Goal: Task Accomplishment & Management: Complete application form

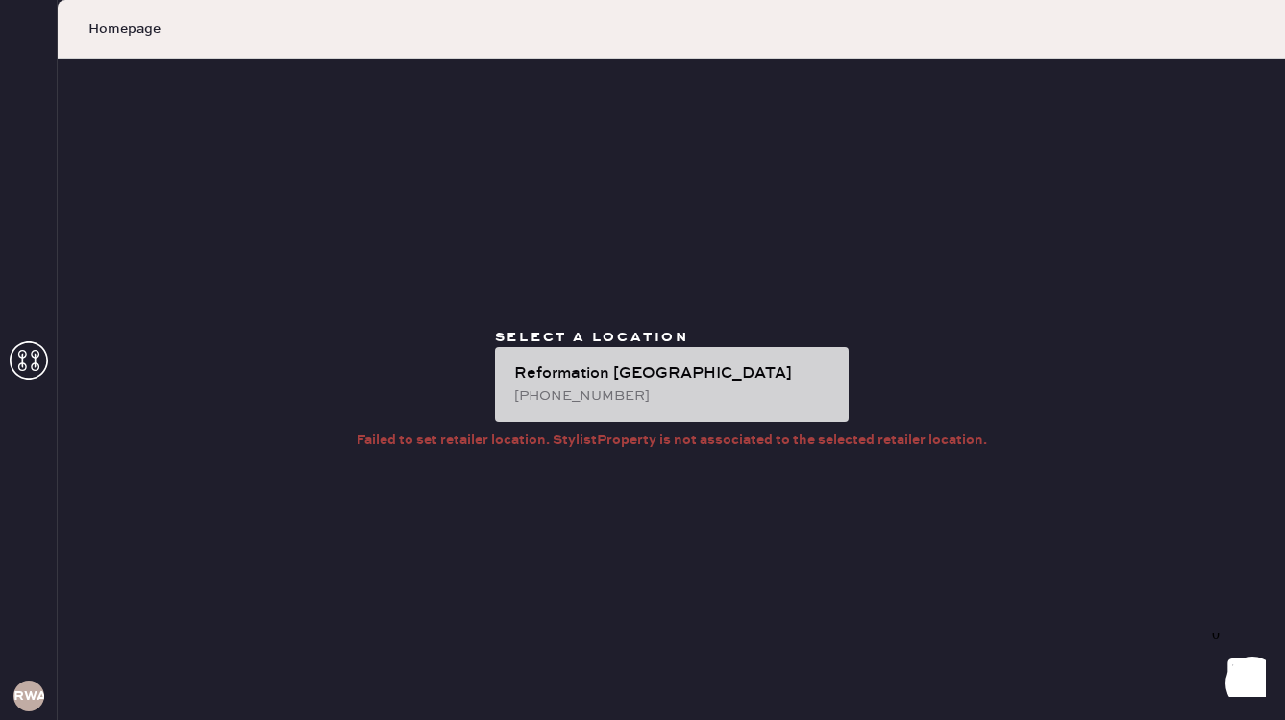
click at [585, 387] on div "[PHONE_NUMBER]" at bounding box center [673, 396] width 319 height 21
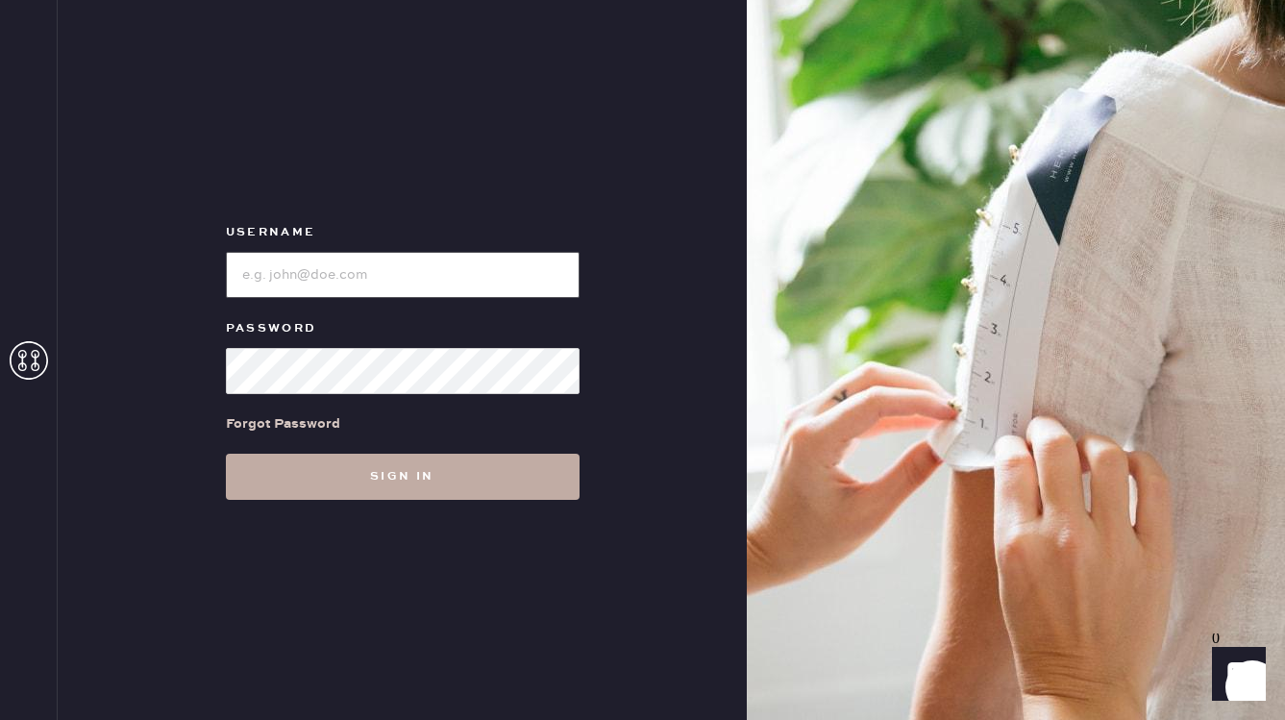
type input "reformationwilliamsburg"
click at [399, 475] on button "Sign in" at bounding box center [403, 477] width 354 height 46
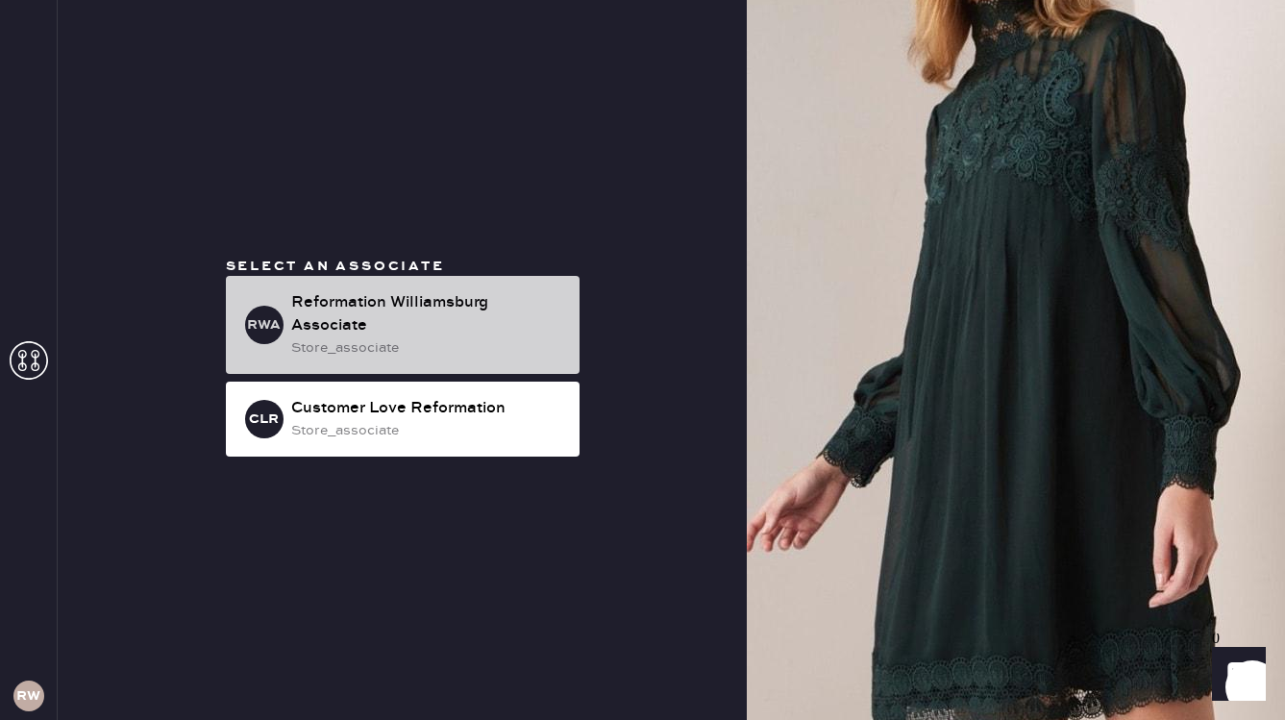
click at [390, 302] on div "Reformation Williamsburg Associate" at bounding box center [427, 314] width 273 height 46
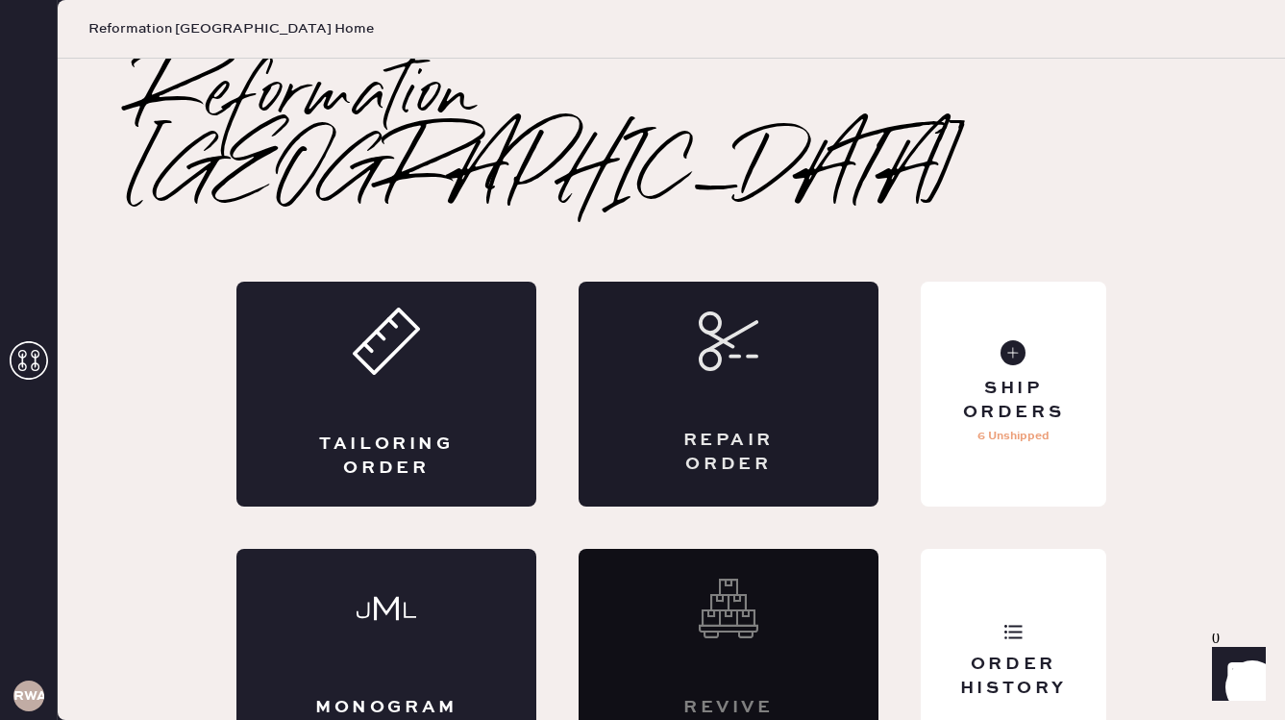
click at [736, 429] on div "Repair Order" at bounding box center [729, 453] width 146 height 48
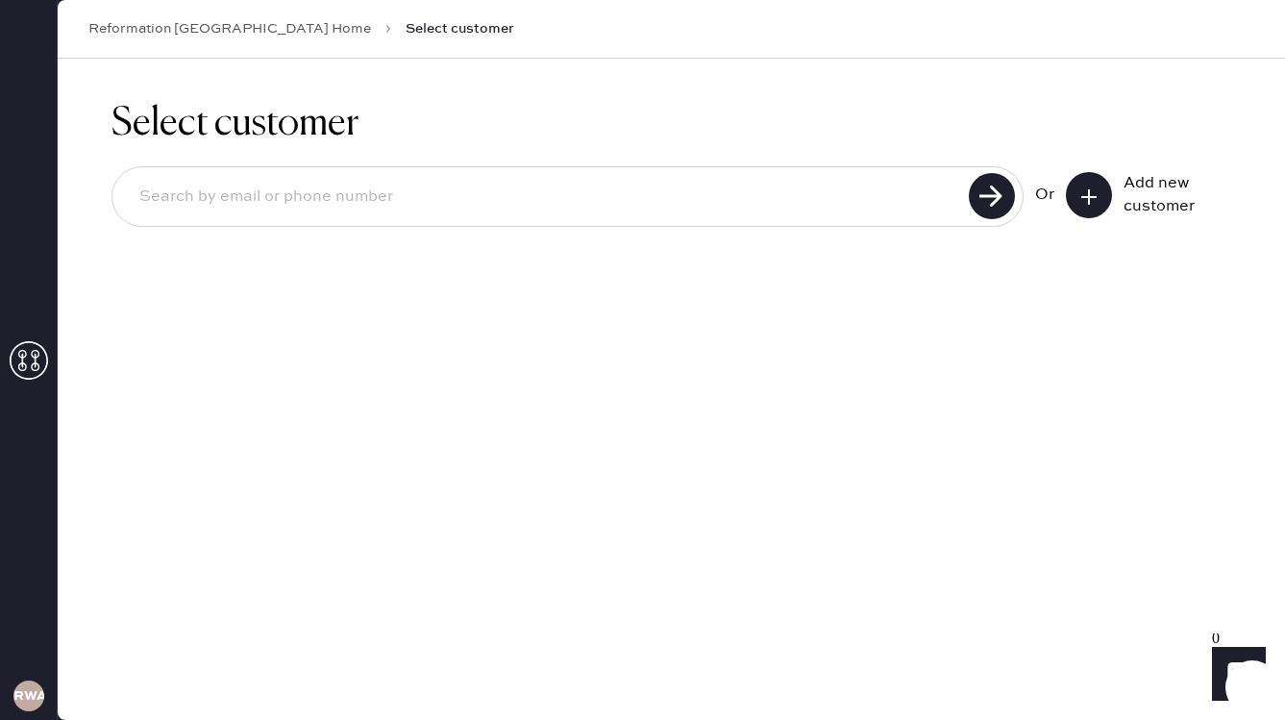
click at [1085, 204] on icon at bounding box center [1089, 196] width 19 height 19
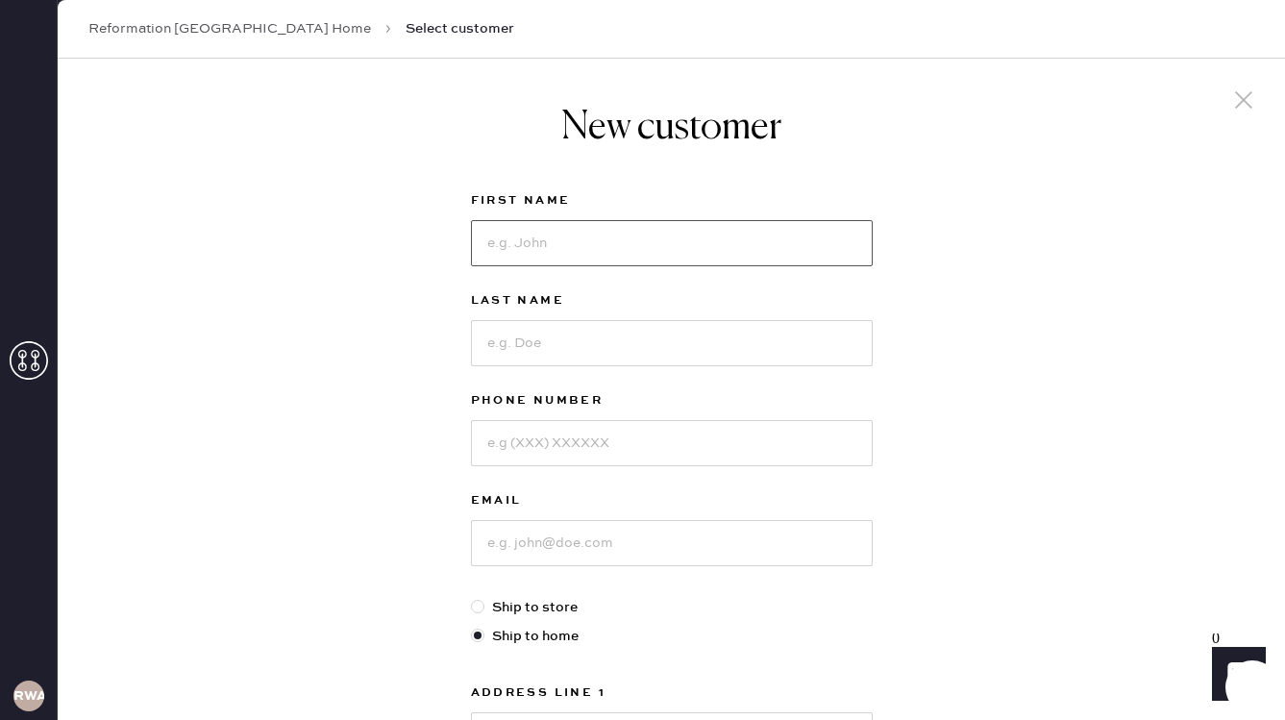
click at [657, 239] on input at bounding box center [672, 243] width 402 height 46
type input "Julia"
type input "Gangemi"
type input "6175844931"
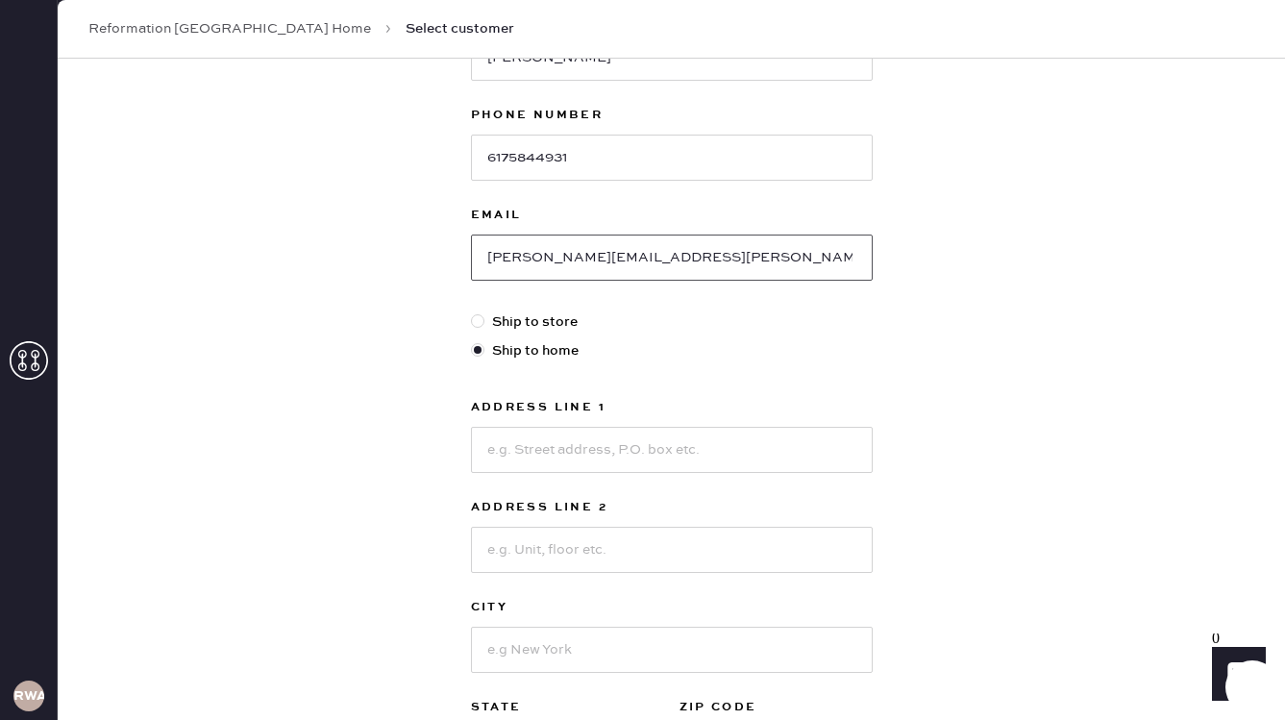
scroll to position [290, 0]
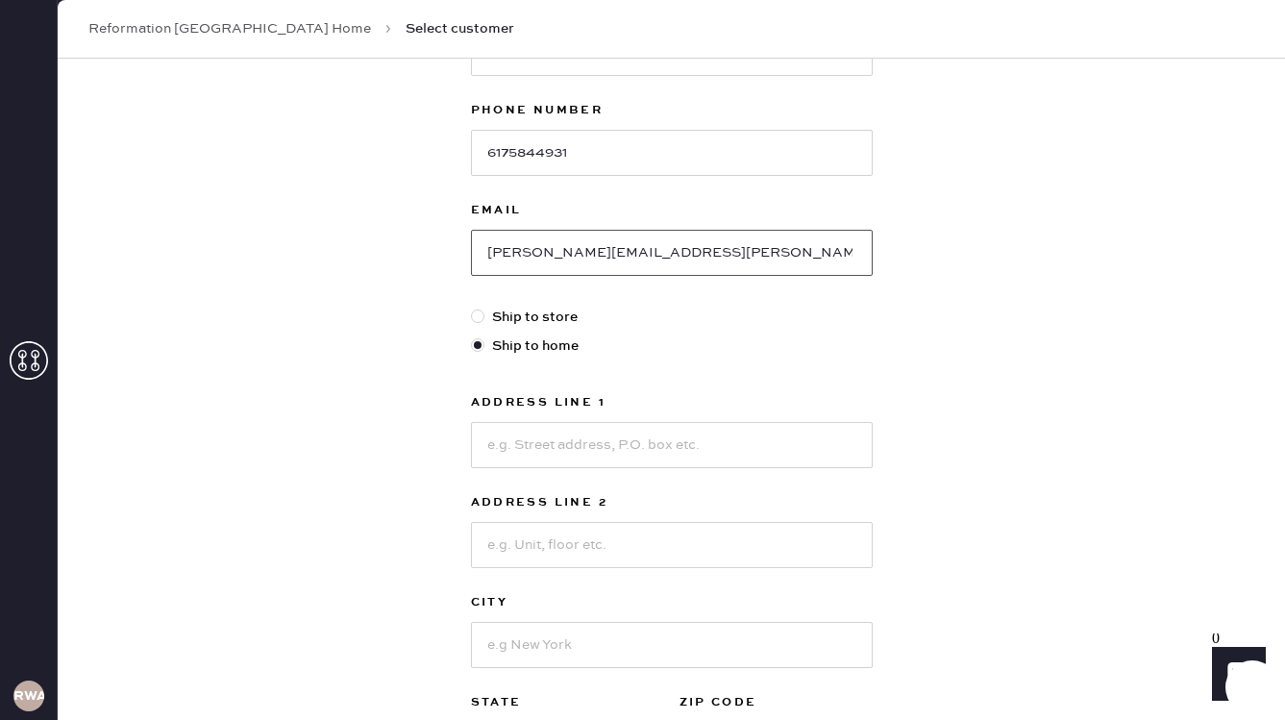
type input "julia.a.gangemi@gmail.com"
click at [536, 434] on input at bounding box center [672, 445] width 402 height 46
type input "240 Willoughby St"
type input "Apt 8G"
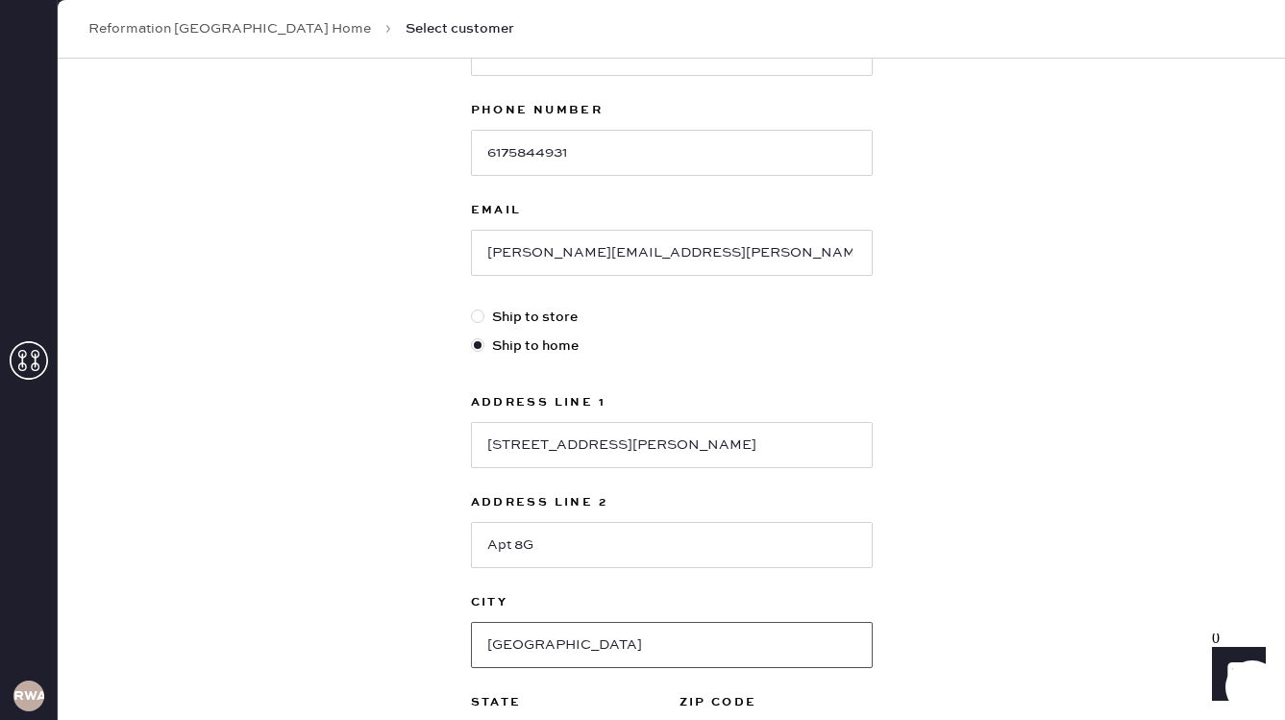
type input "Brooklyn"
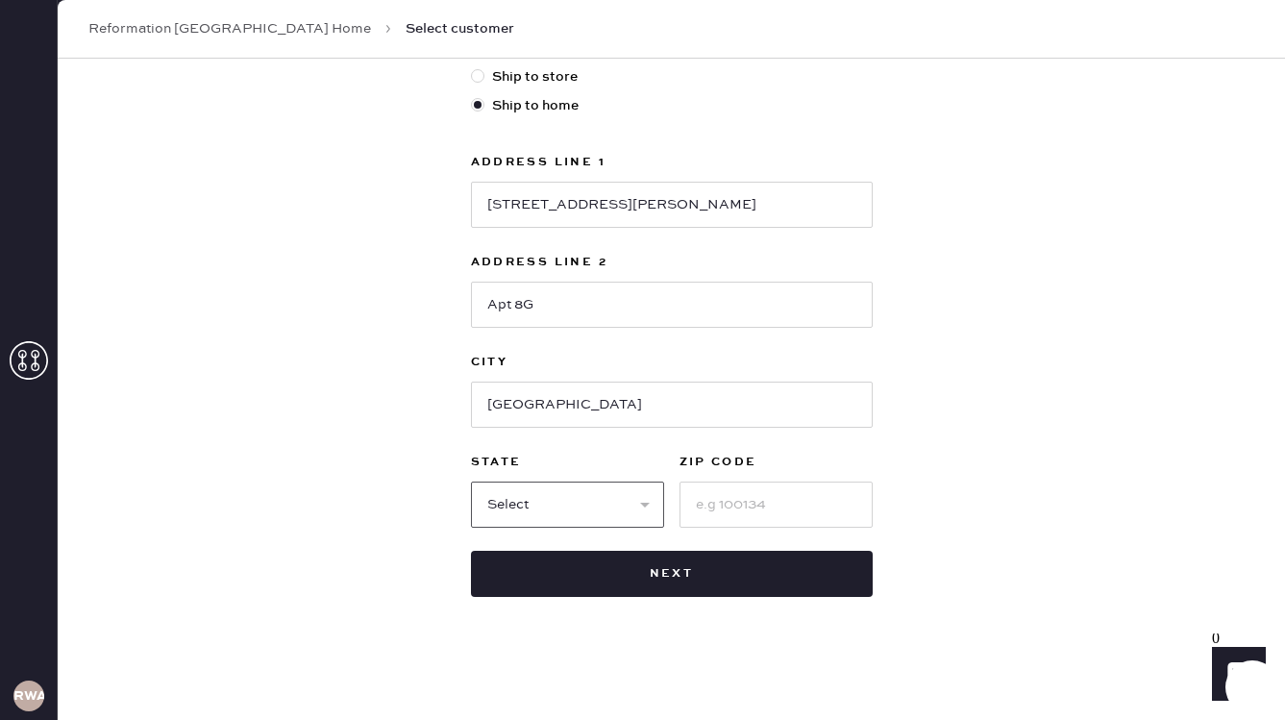
click at [521, 499] on select "Select AK AL AR AZ CA CO CT DC DE FL GA HI IA ID IL IN KS KY LA MA MD ME MI MN …" at bounding box center [567, 505] width 193 height 46
select select "NY"
click at [471, 482] on select "Select AK AL AR AZ CA CO CT DC DE FL GA HI IA ID IL IN KS KY LA MA MD ME MI MN …" at bounding box center [567, 505] width 193 height 46
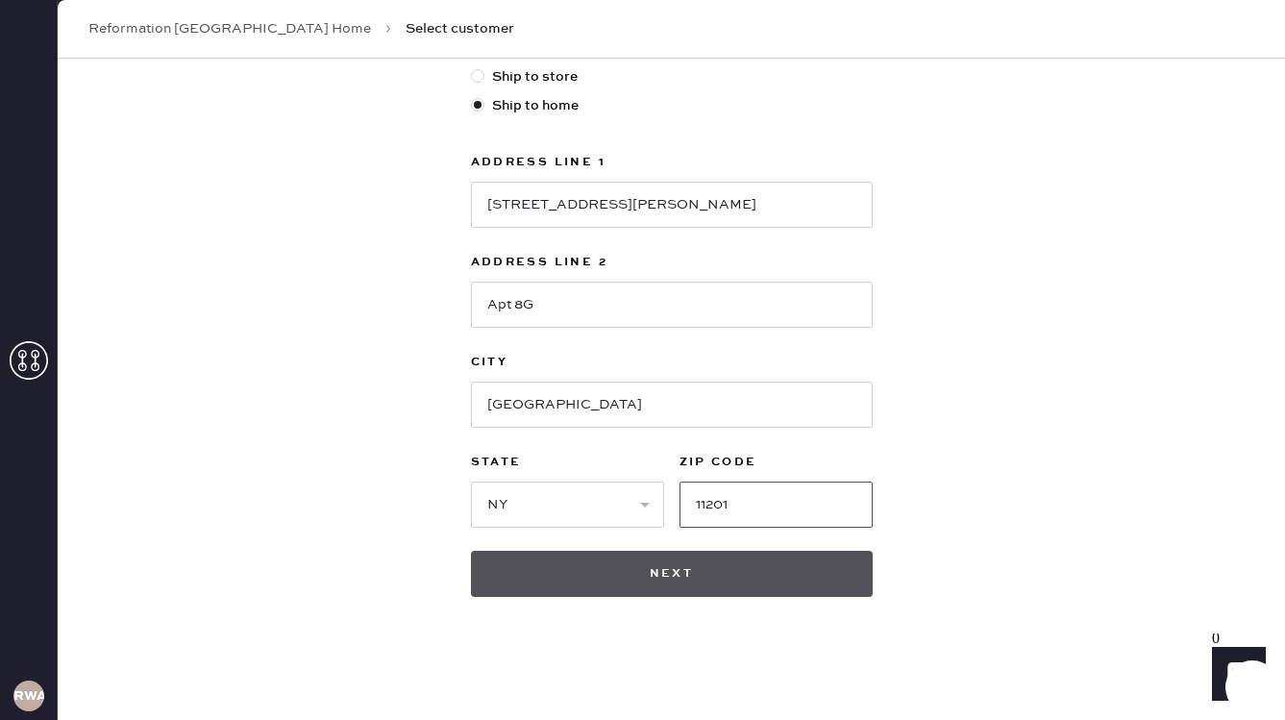
type input "11201"
click at [548, 587] on button "Next" at bounding box center [672, 574] width 402 height 46
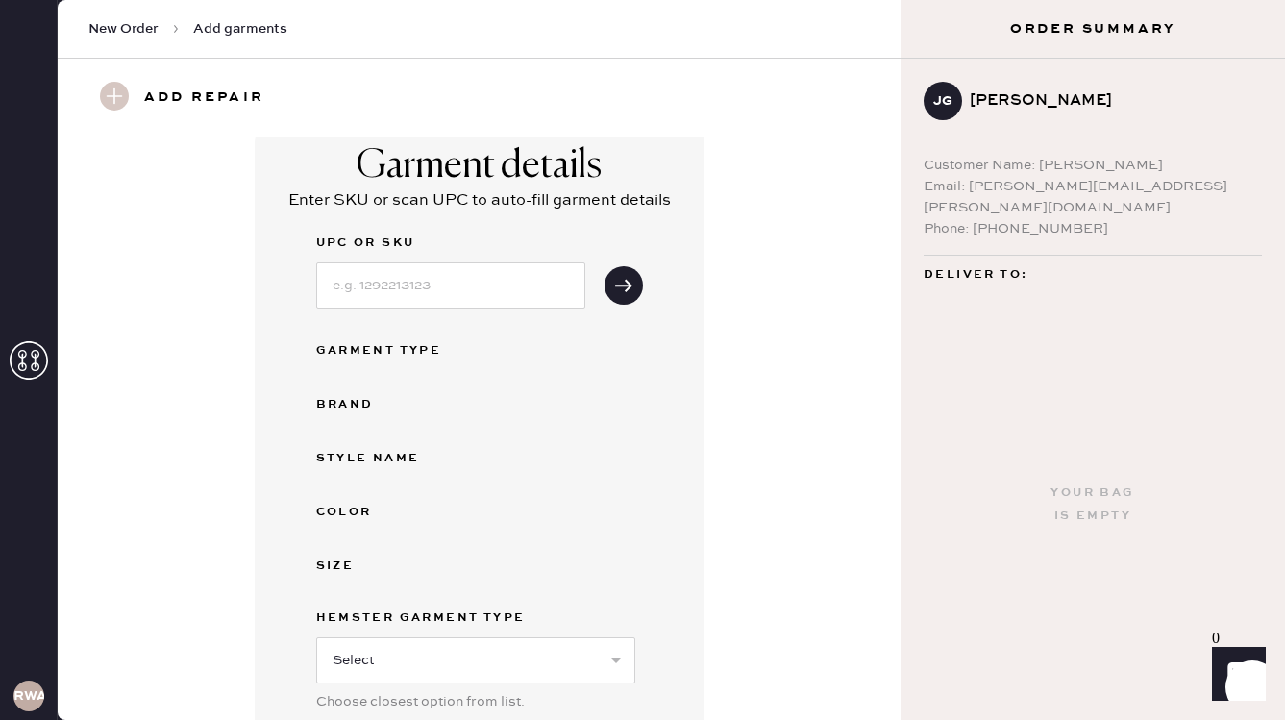
scroll to position [24, 0]
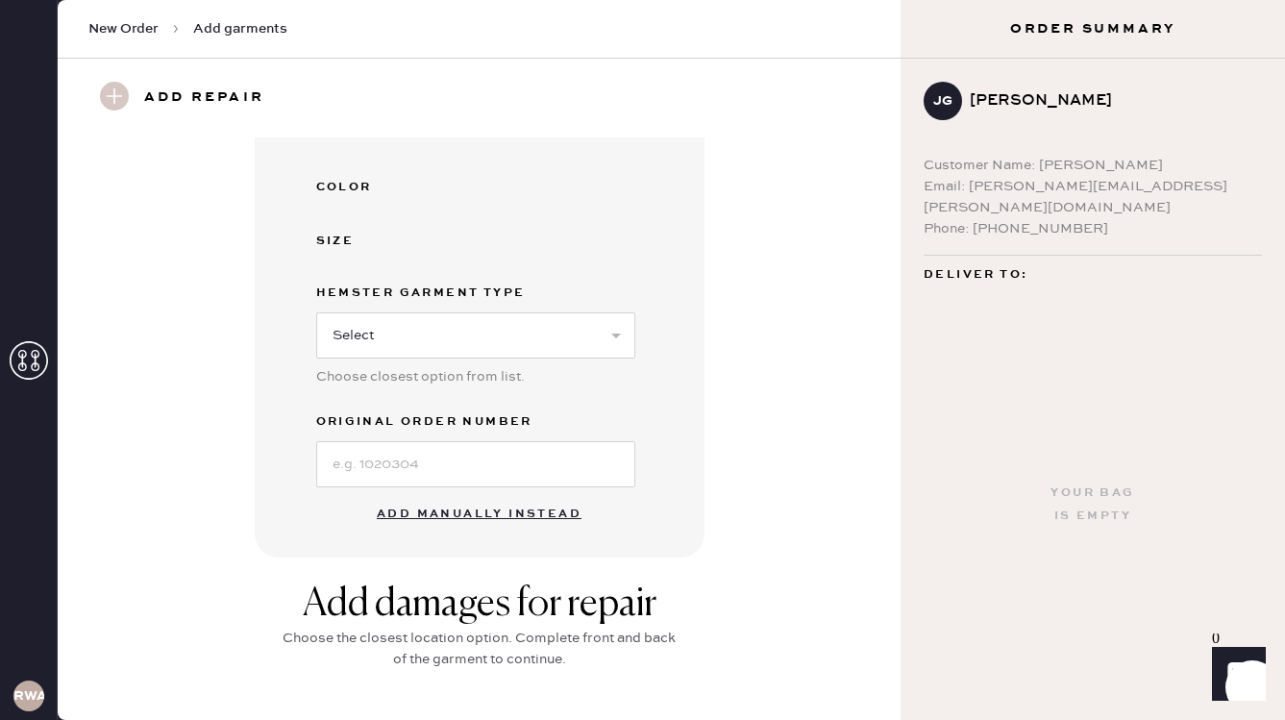
click at [451, 525] on button "Add manually instead" at bounding box center [479, 514] width 228 height 38
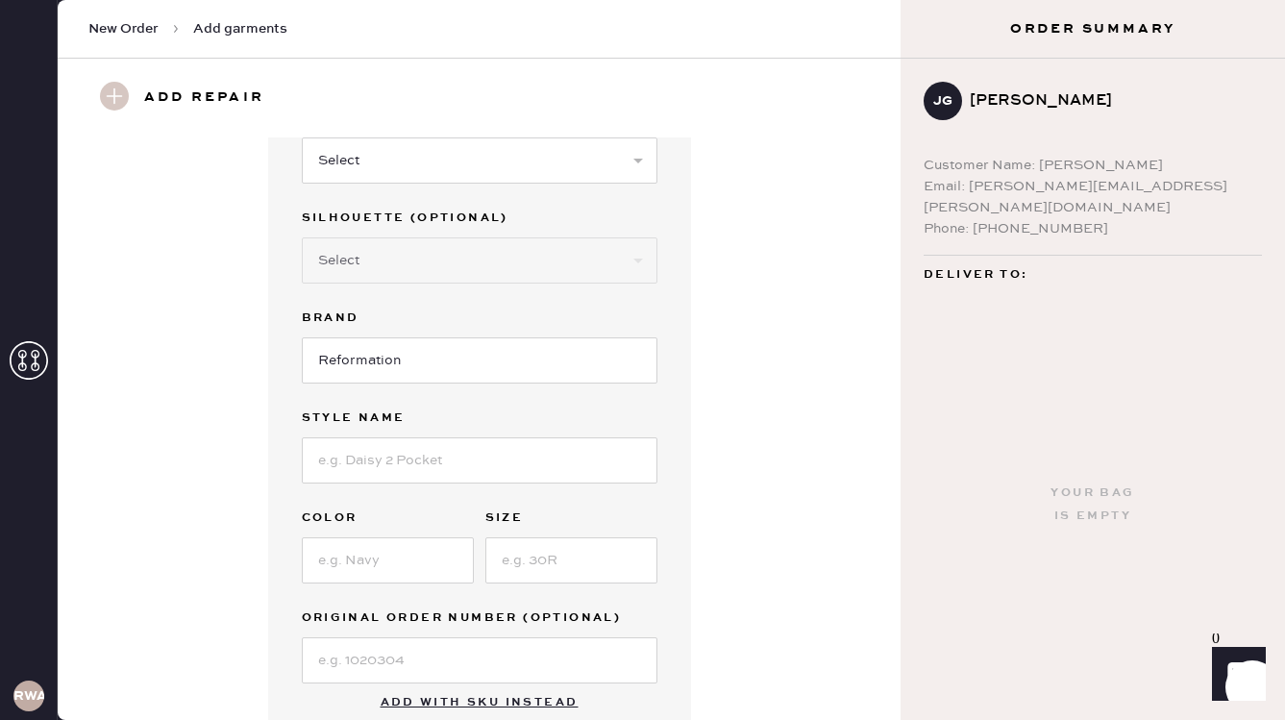
scroll to position [32, 0]
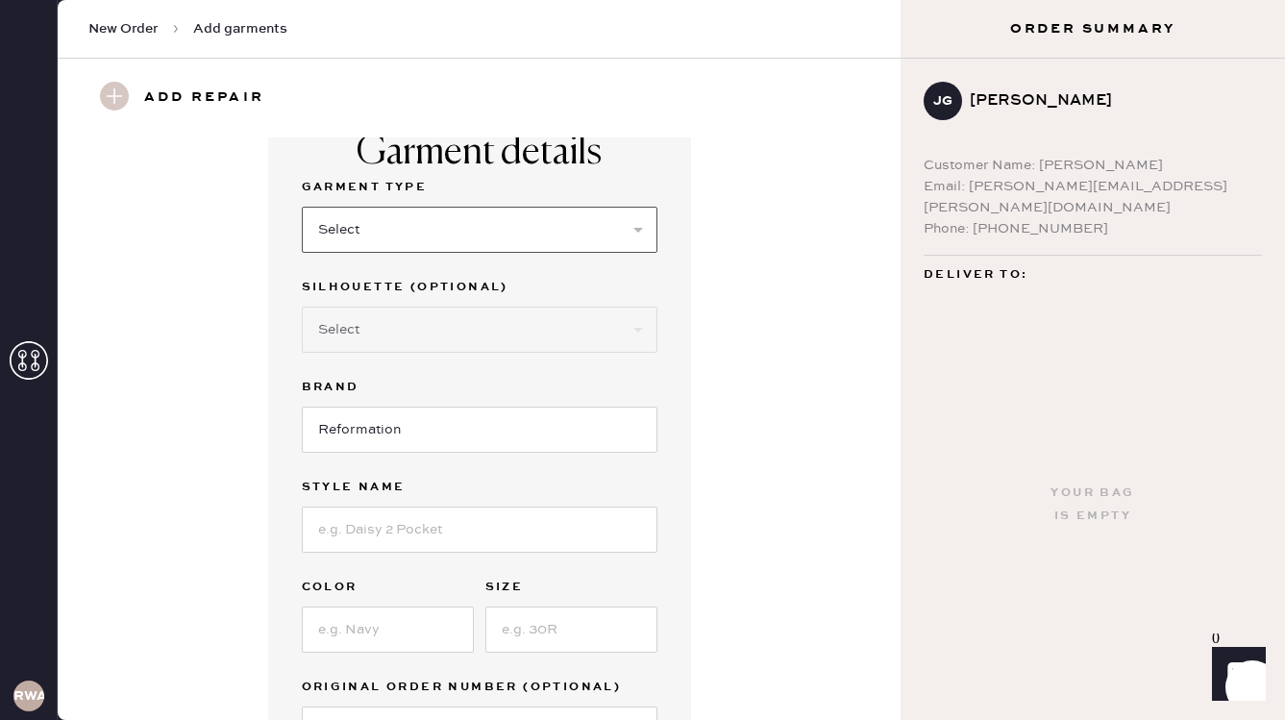
click at [359, 244] on select "Select Basic Skirt Jeans Leggings Pants Shorts Basic Sleeved Dress Basic Sleeve…" at bounding box center [480, 230] width 356 height 46
select select "7"
click at [302, 207] on select "Select Basic Skirt Jeans Leggings Pants Shorts Basic Sleeved Dress Basic Sleeve…" at bounding box center [480, 230] width 356 height 46
click at [357, 528] on input at bounding box center [480, 530] width 356 height 46
type input "J"
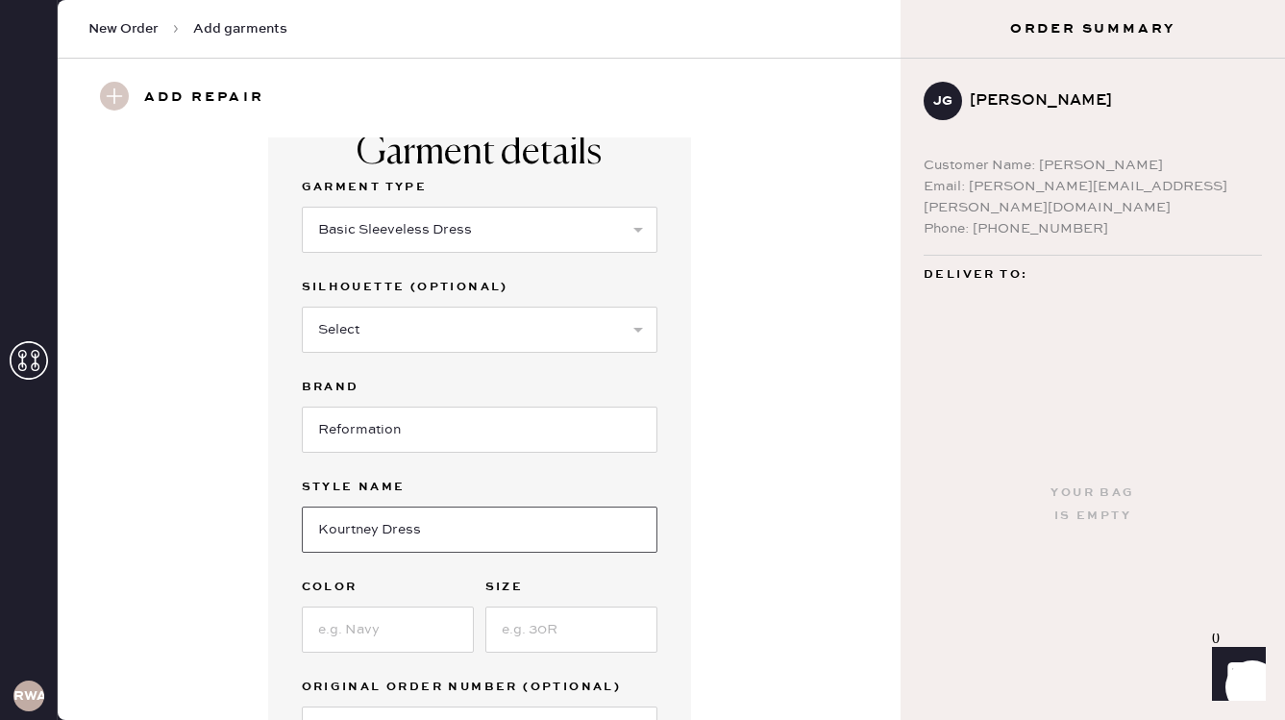
type input "Kourtney Dress"
click at [523, 639] on input at bounding box center [572, 630] width 172 height 46
type input "8"
click at [393, 638] on input at bounding box center [388, 630] width 172 height 46
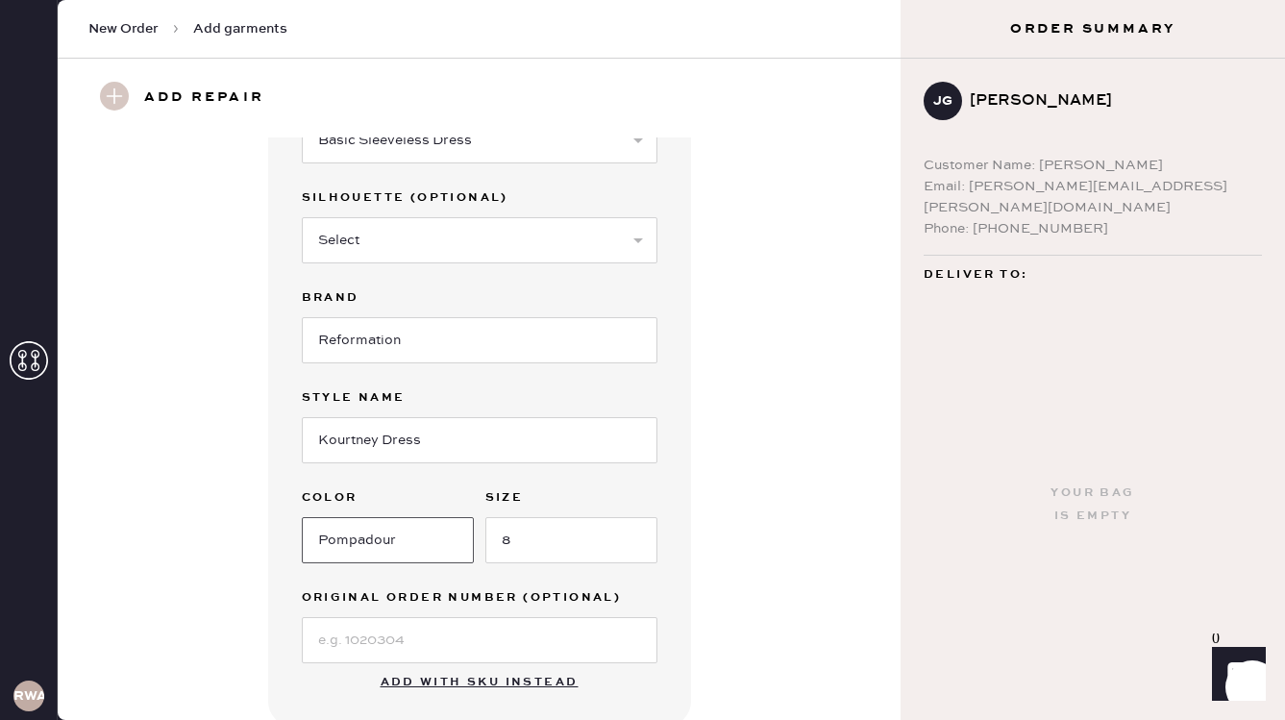
scroll to position [125, 0]
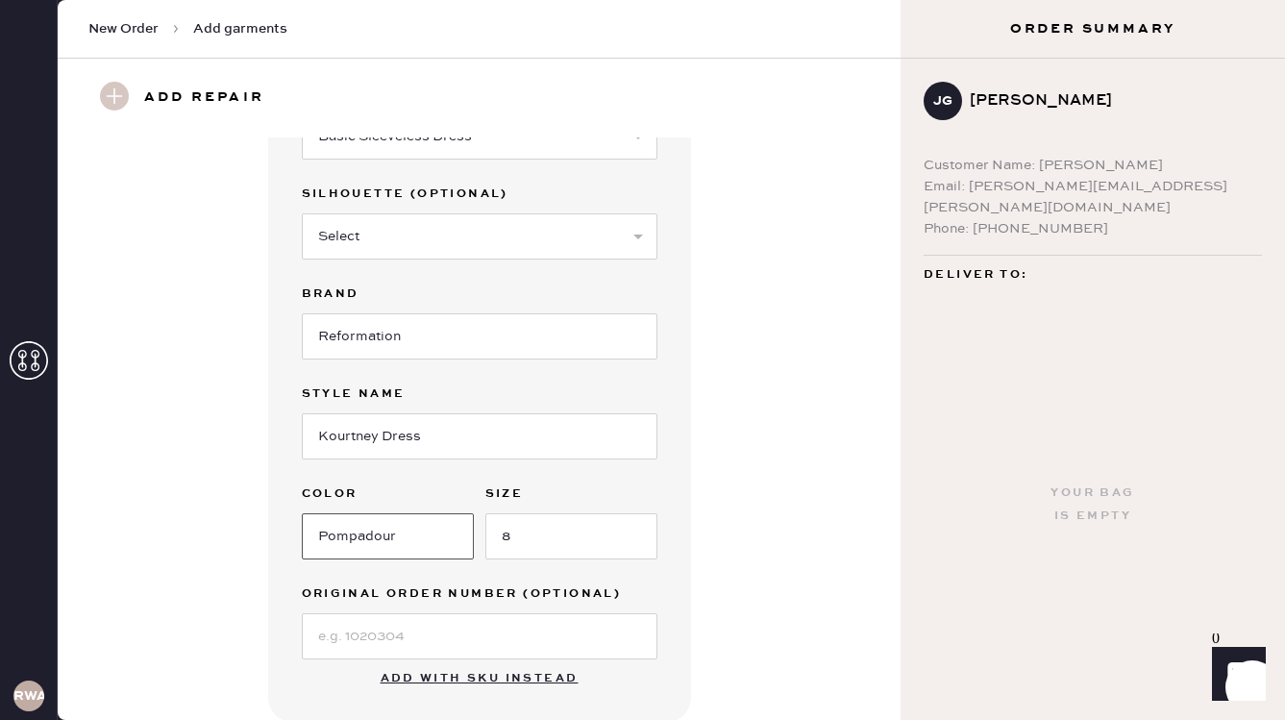
type input "Pompadour"
click at [395, 627] on input at bounding box center [480, 636] width 356 height 46
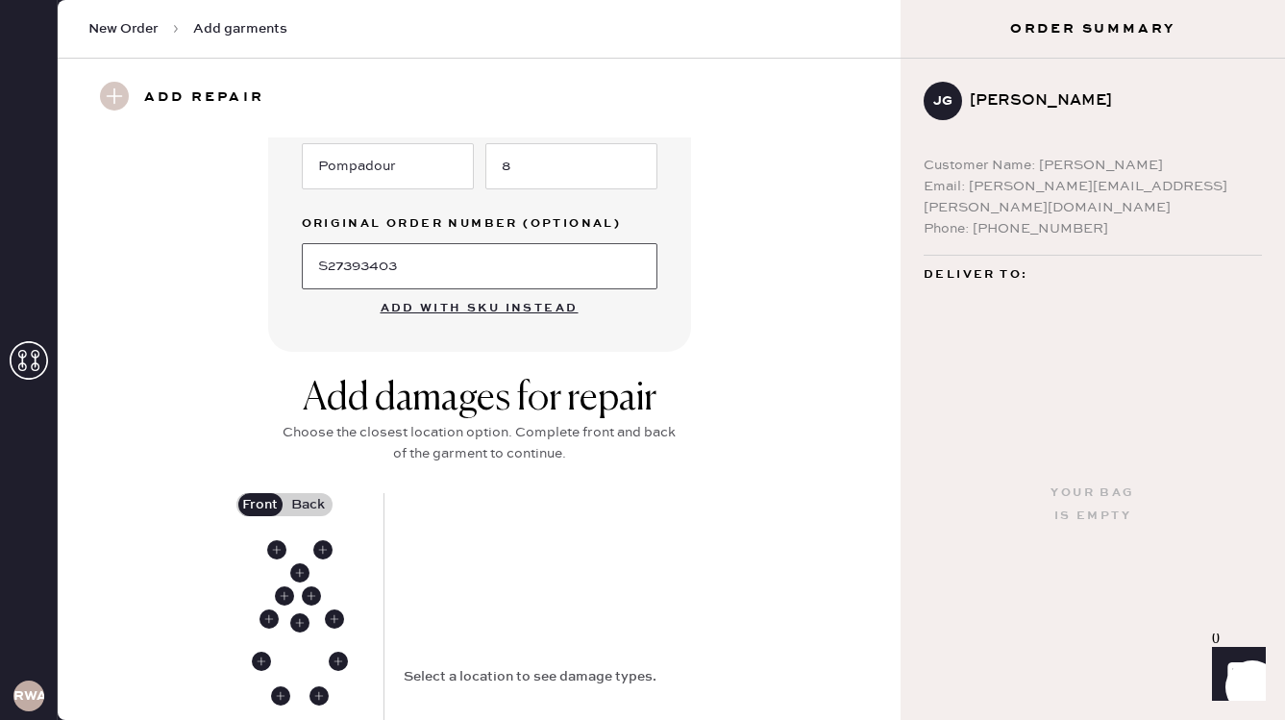
scroll to position [528, 0]
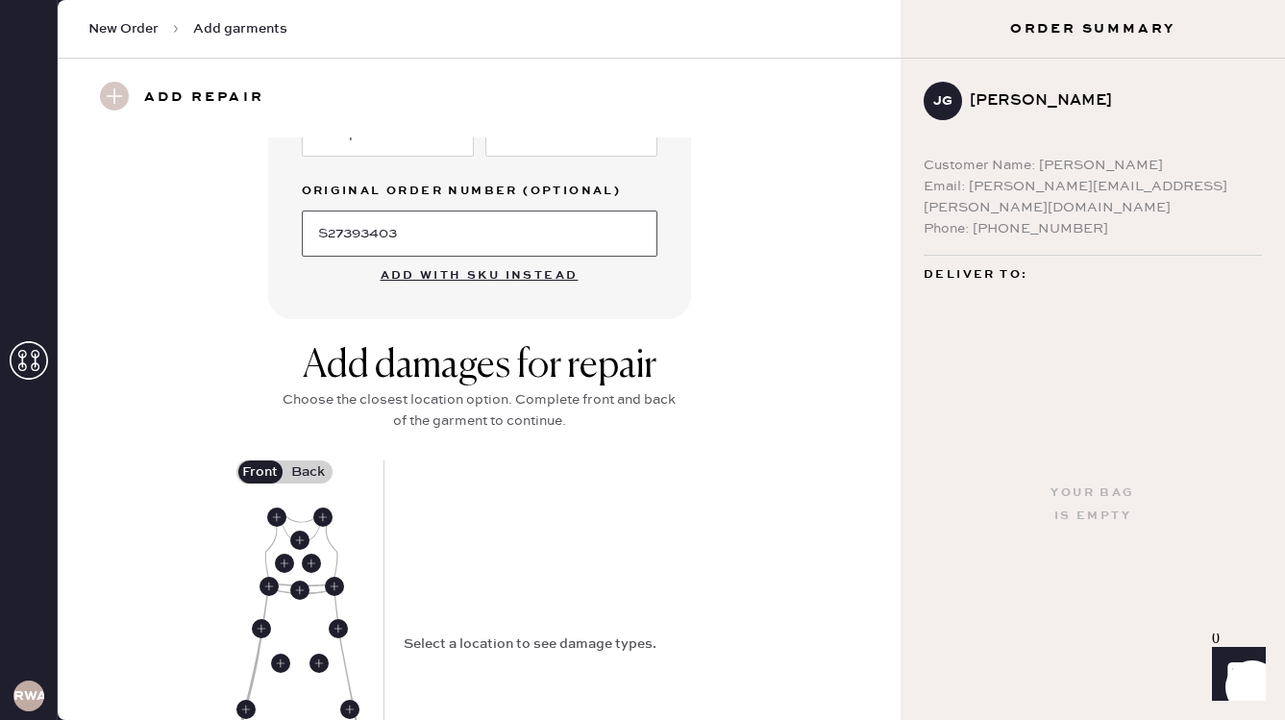
type input "S27393403"
click at [298, 473] on label "Back" at bounding box center [309, 472] width 48 height 23
click at [309, 472] on input "Back" at bounding box center [309, 472] width 0 height 0
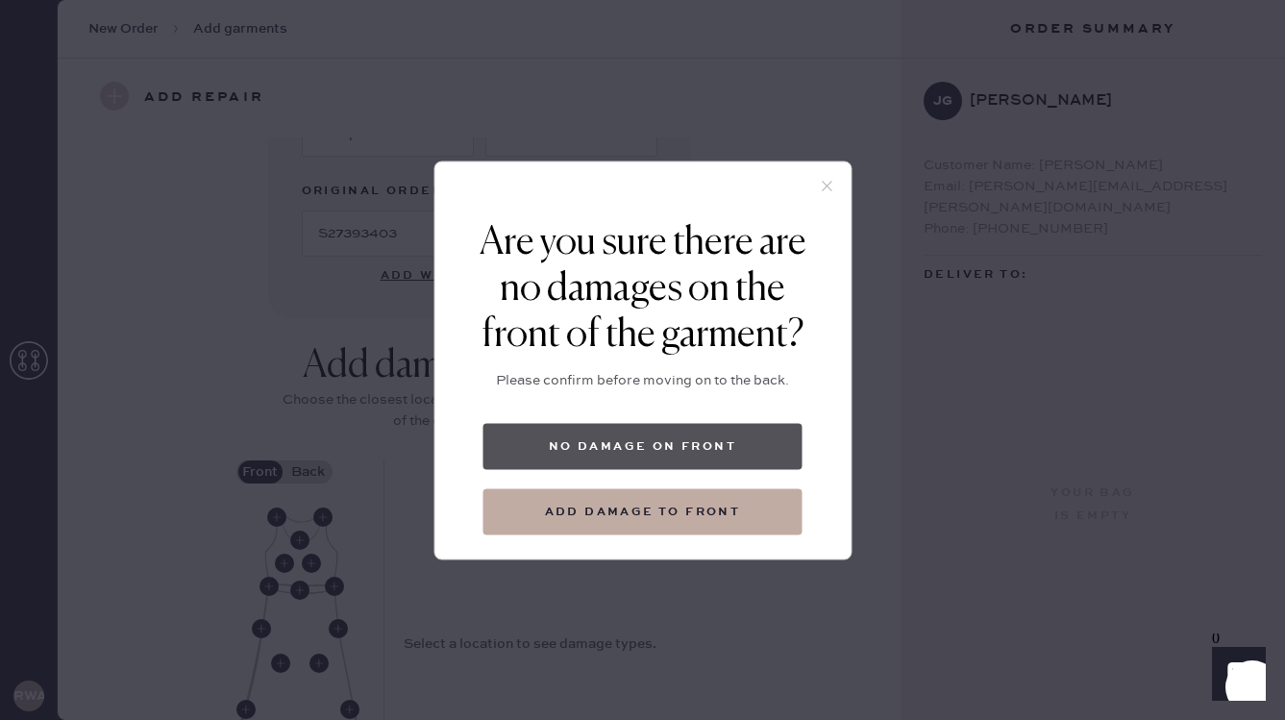
click at [633, 453] on button "No damage on front" at bounding box center [643, 446] width 319 height 46
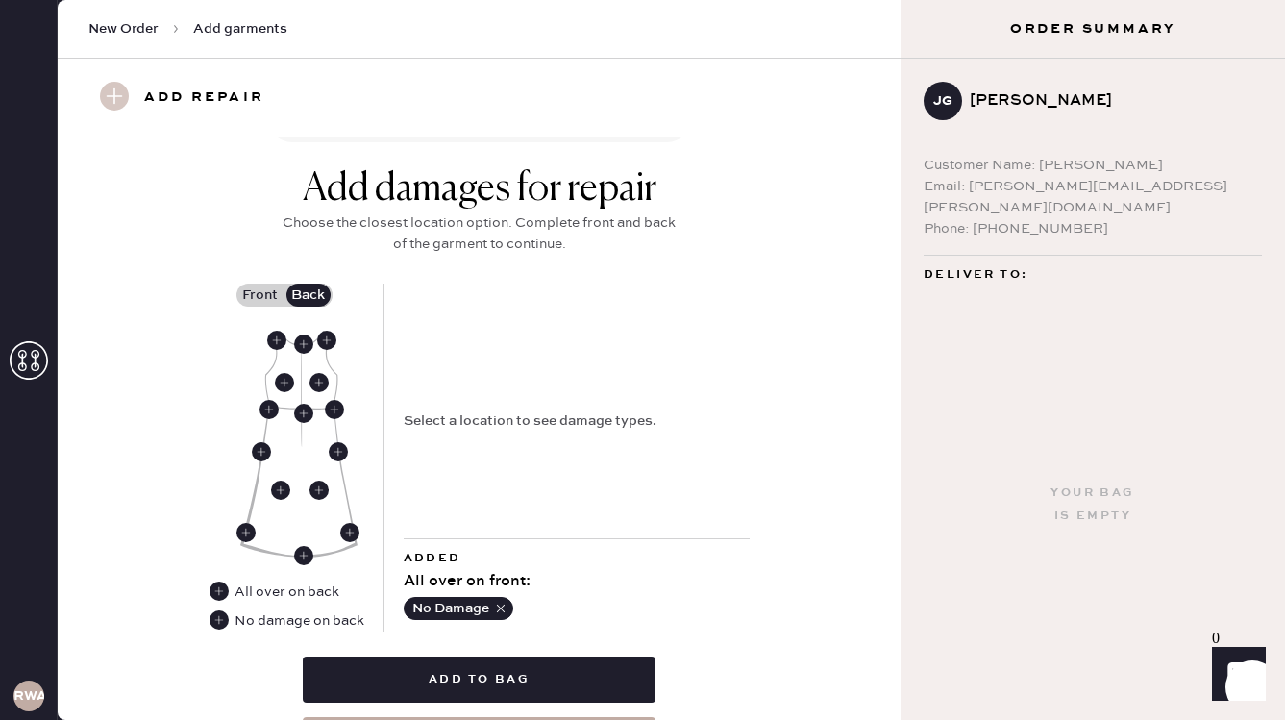
scroll to position [708, 0]
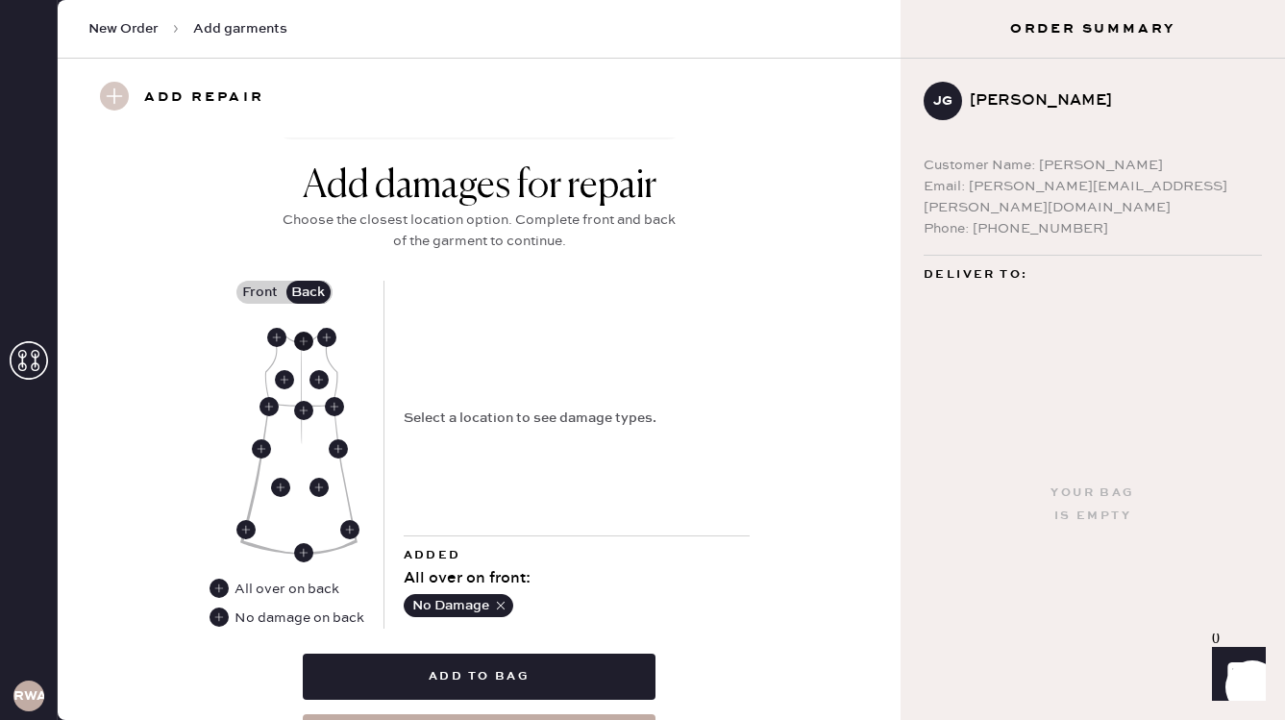
click at [302, 343] on use at bounding box center [303, 341] width 19 height 19
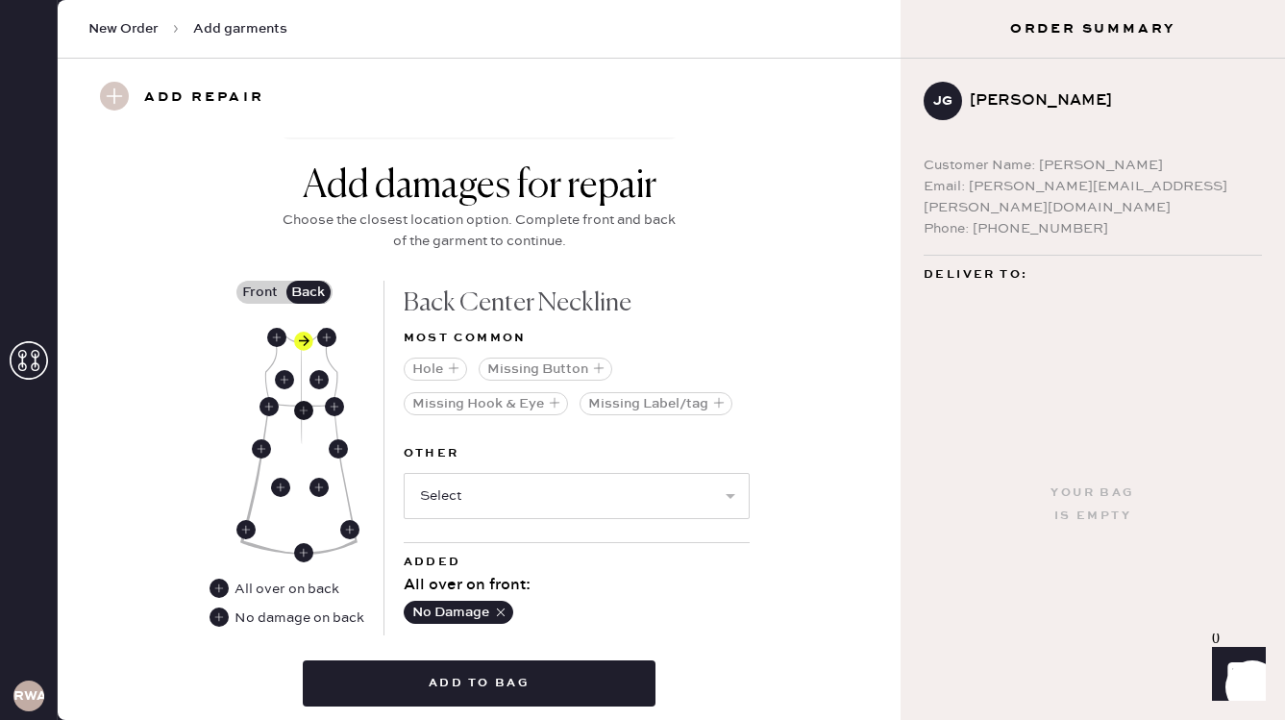
click at [304, 411] on use at bounding box center [303, 410] width 19 height 19
click at [497, 491] on select "Select Broken / Ripped Hem Broken Beads Broken Belt Loop Broken Button Broken C…" at bounding box center [577, 496] width 346 height 46
select select "1611"
click at [404, 473] on select "Select Broken / Ripped Hem Broken Beads Broken Belt Loop Broken Button Broken C…" at bounding box center [577, 496] width 346 height 46
select select
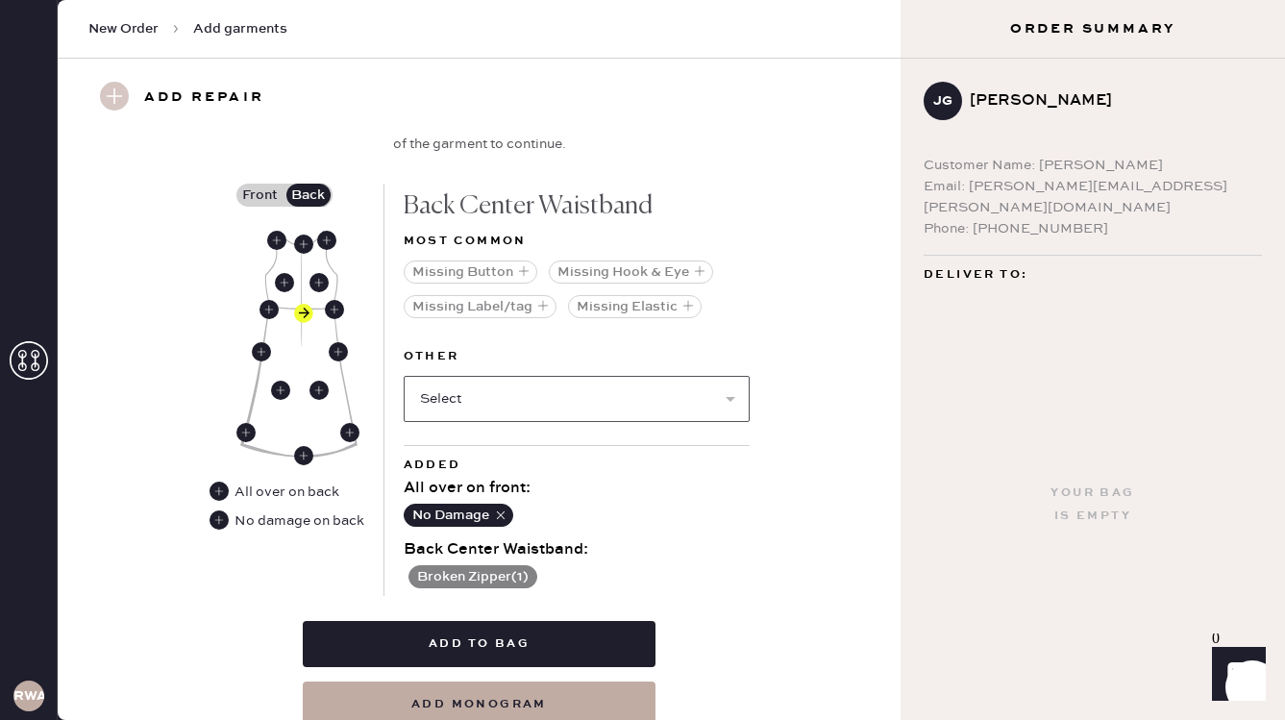
scroll to position [810, 0]
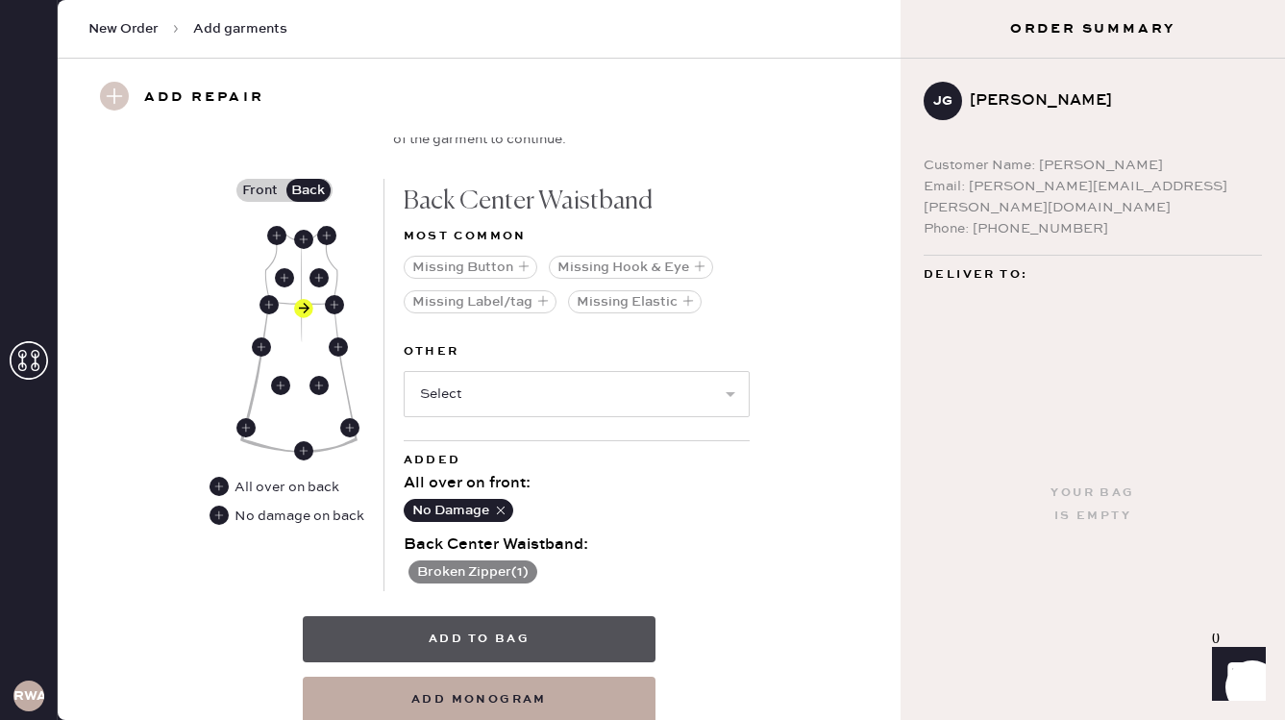
click at [513, 640] on button "Add to bag" at bounding box center [479, 639] width 353 height 46
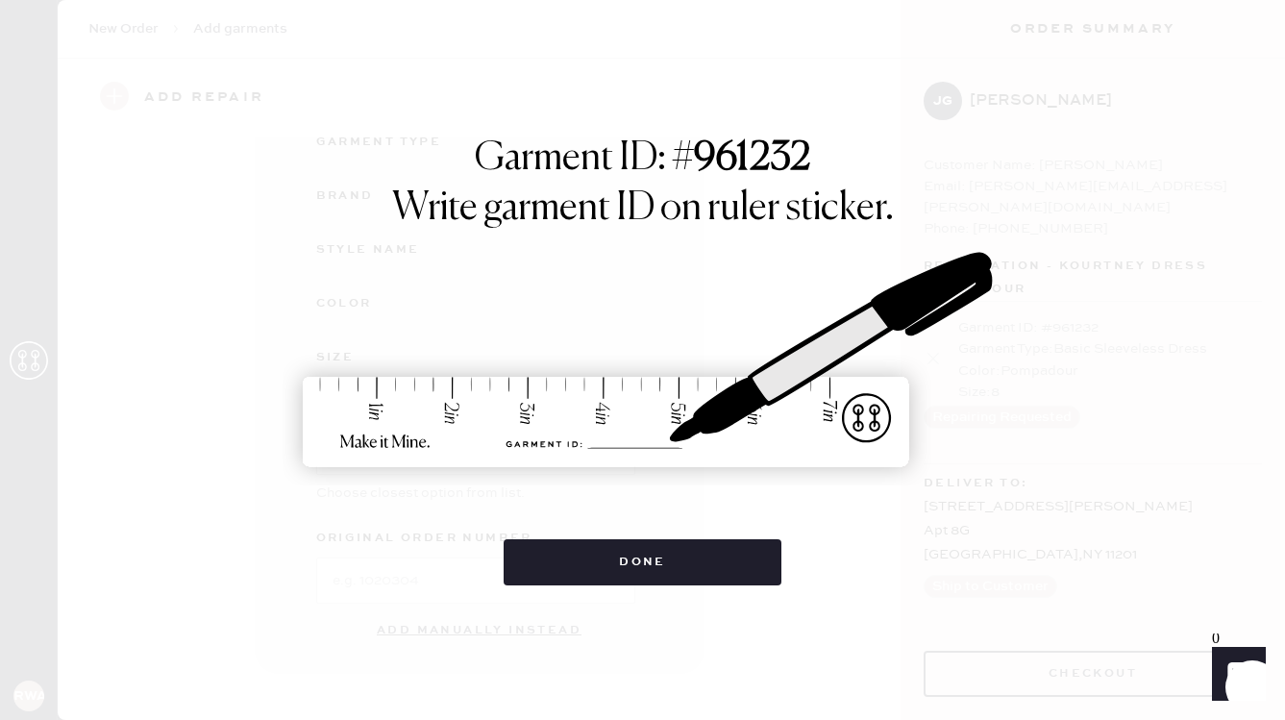
scroll to position [226, 0]
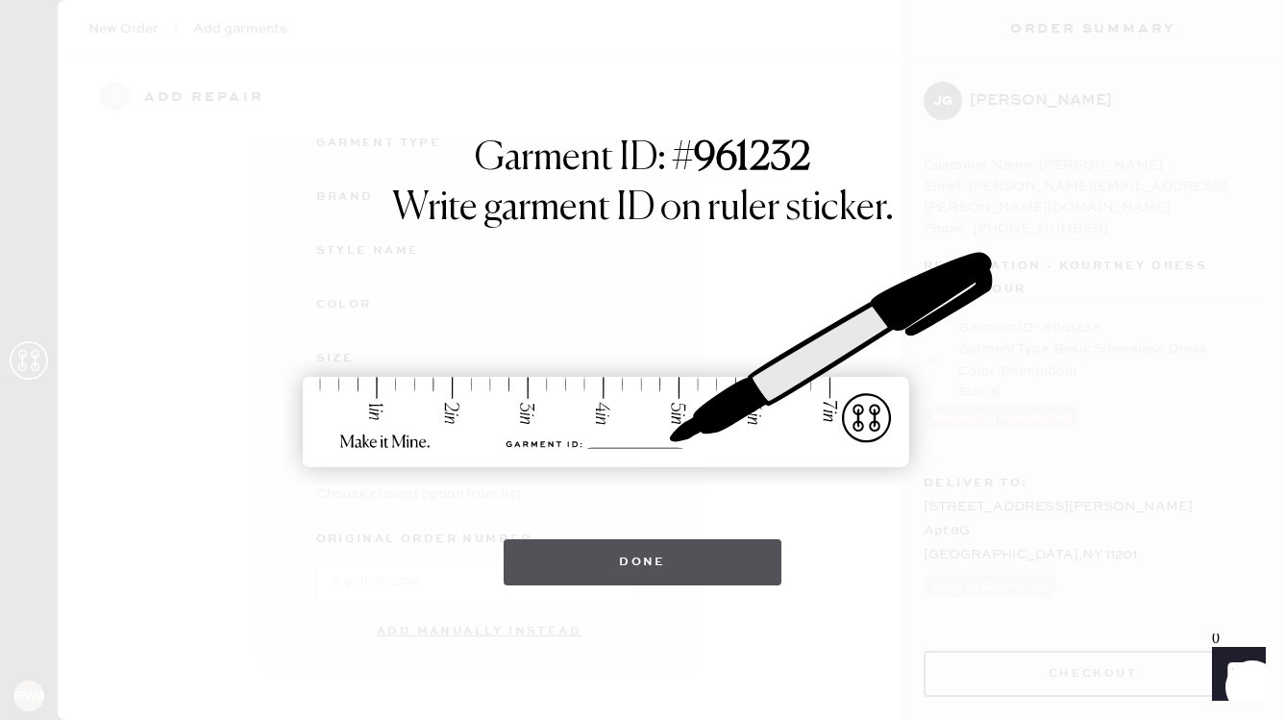
click at [682, 557] on button "Done" at bounding box center [643, 562] width 278 height 46
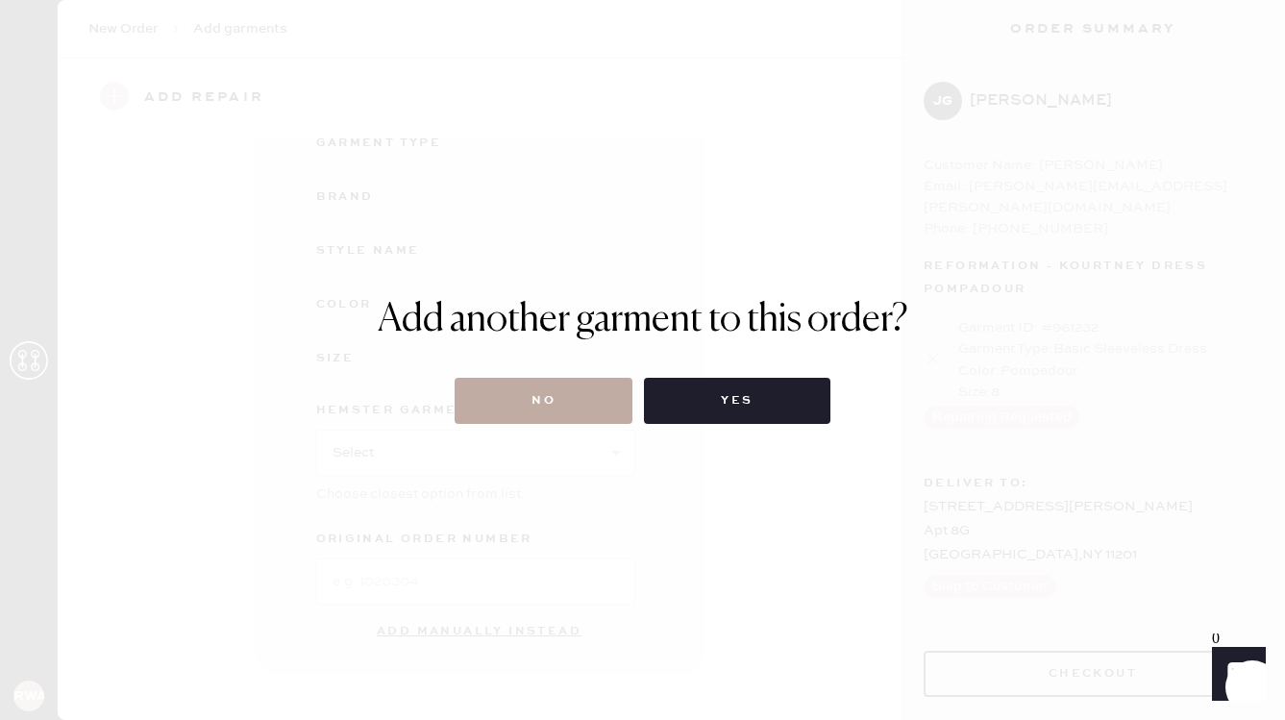
click at [540, 409] on button "No" at bounding box center [544, 401] width 178 height 46
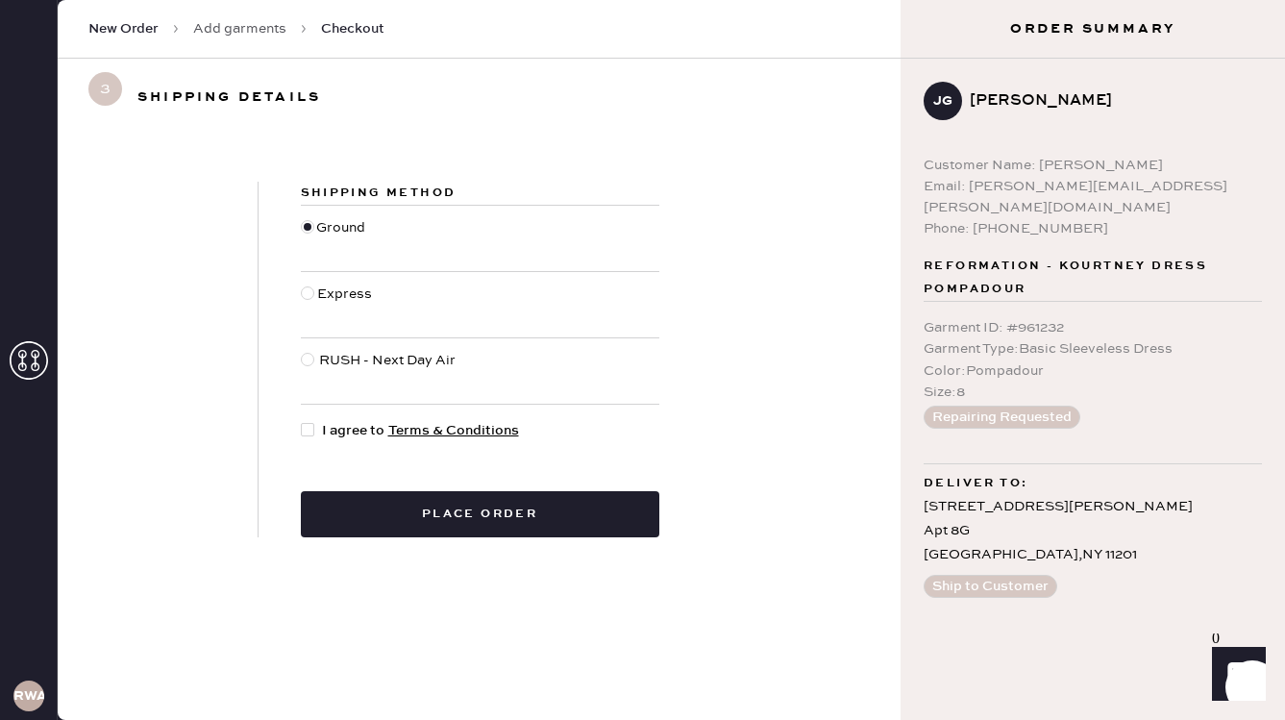
click at [317, 435] on div at bounding box center [311, 430] width 21 height 21
click at [302, 421] on input "I agree to Terms & Conditions" at bounding box center [301, 420] width 1 height 1
checkbox input "true"
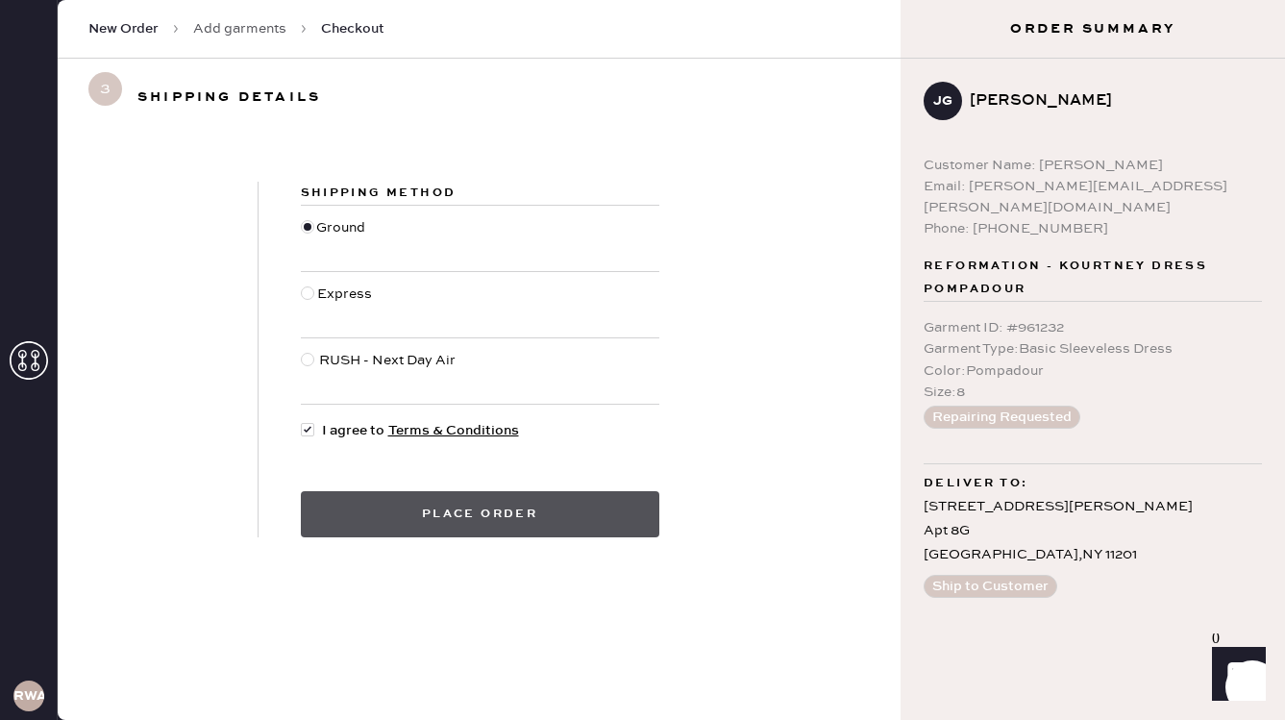
click at [457, 500] on button "Place order" at bounding box center [480, 514] width 359 height 46
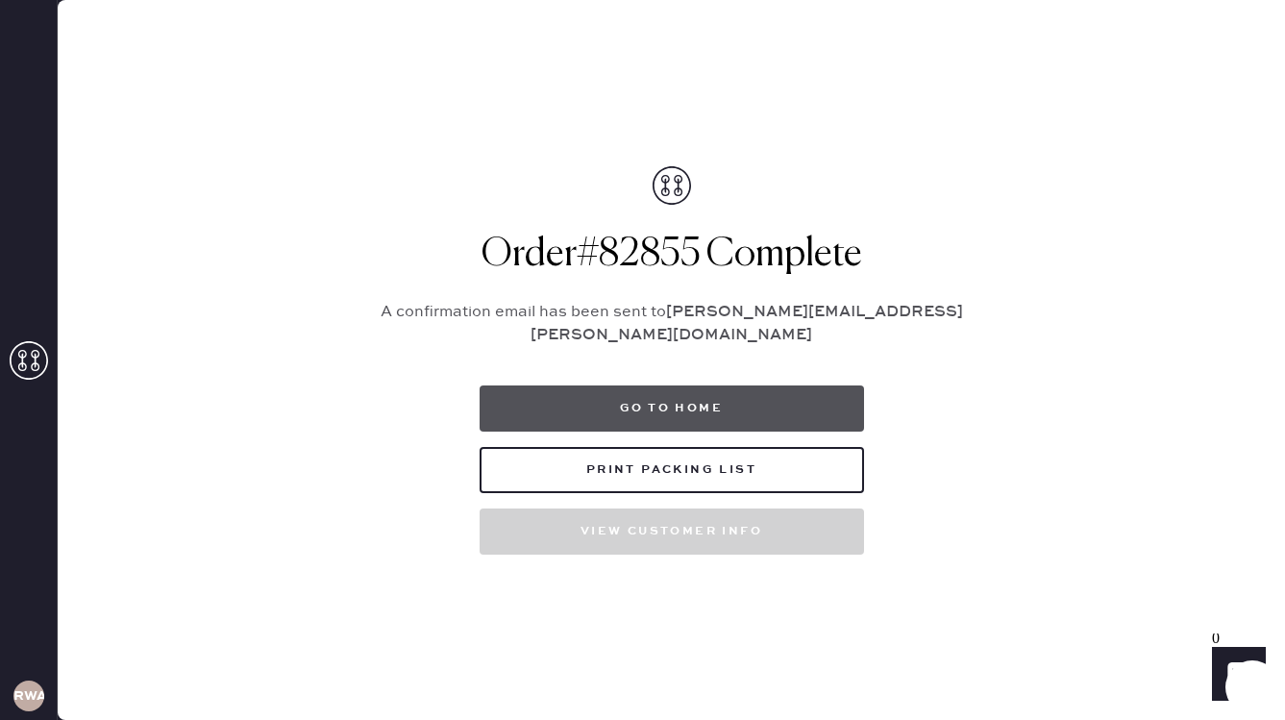
click at [664, 417] on button "Go to home" at bounding box center [672, 409] width 385 height 46
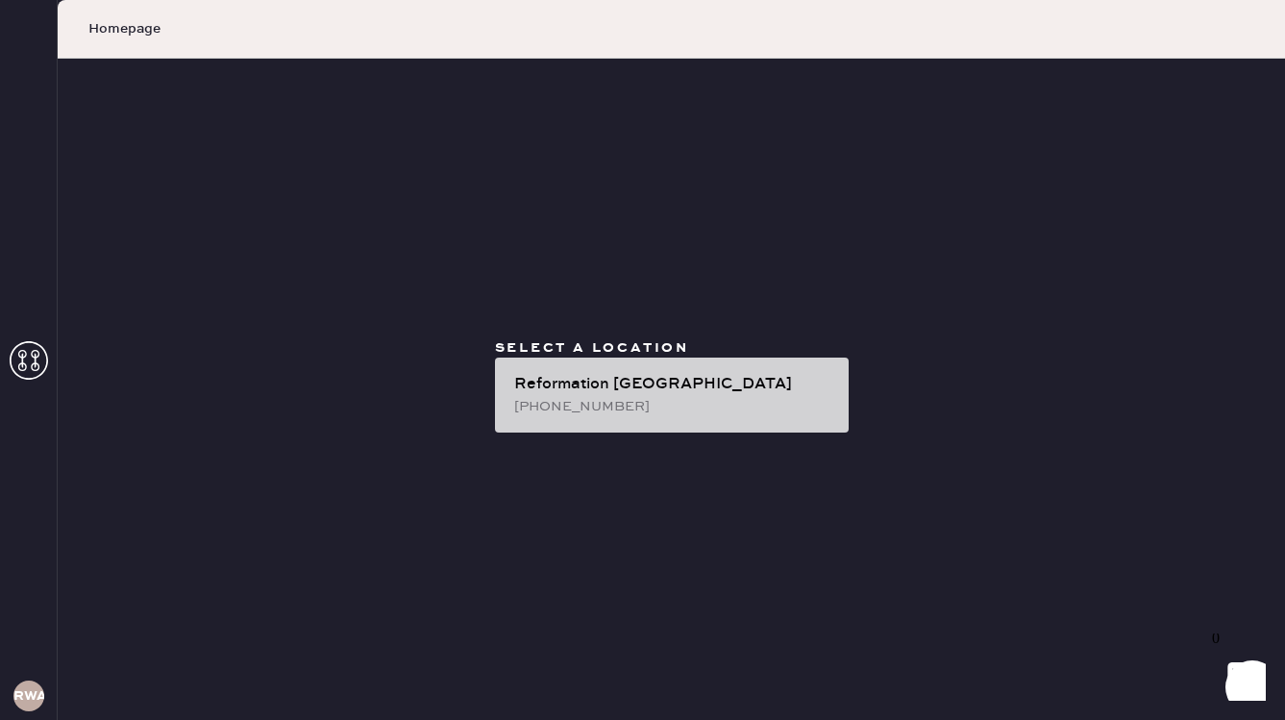
click at [652, 402] on div "(315) 537-8632" at bounding box center [673, 406] width 319 height 21
